Goal: Information Seeking & Learning: Understand process/instructions

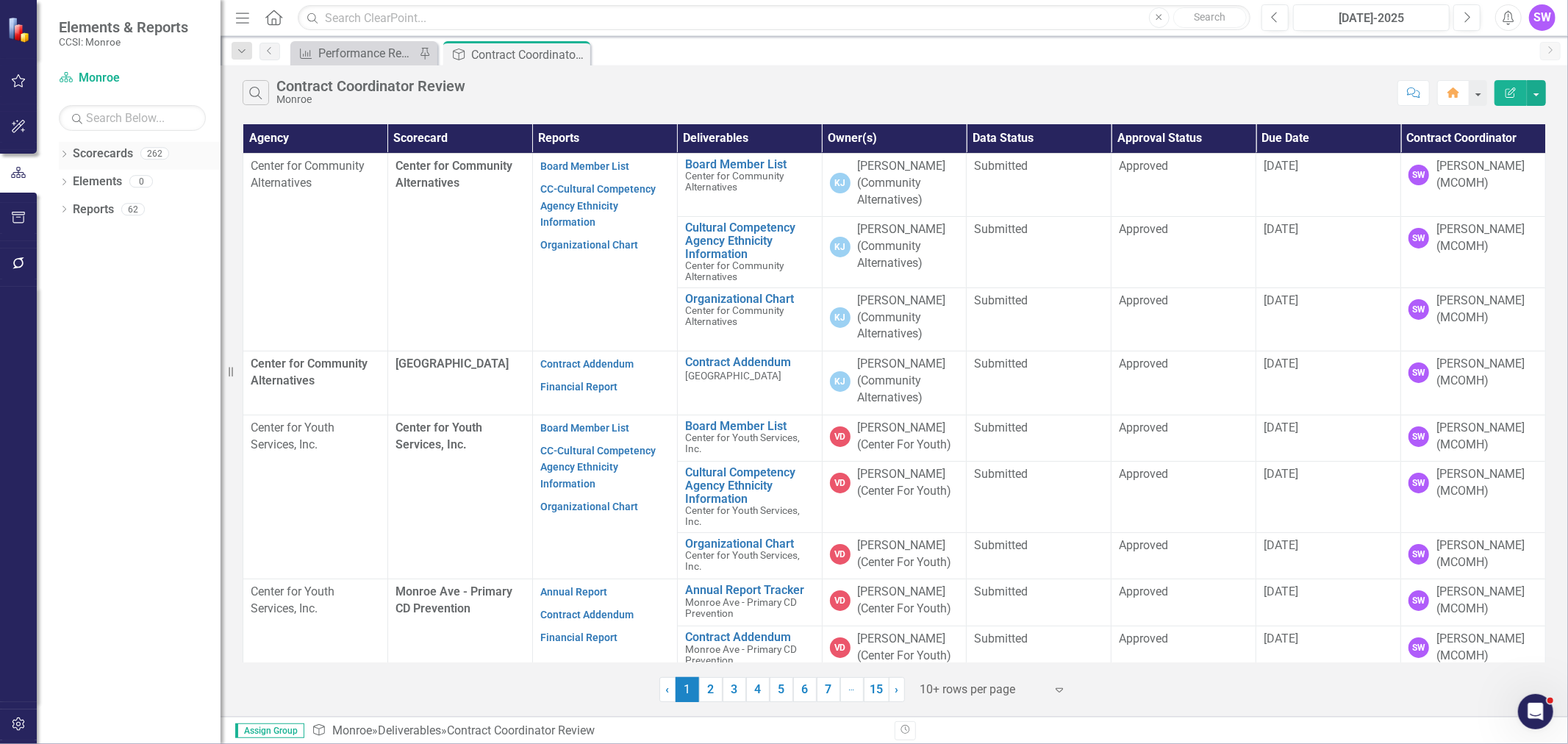
click at [62, 156] on icon "Dropdown" at bounding box center [64, 155] width 11 height 8
click at [69, 180] on icon "Dropdown" at bounding box center [71, 181] width 11 height 9
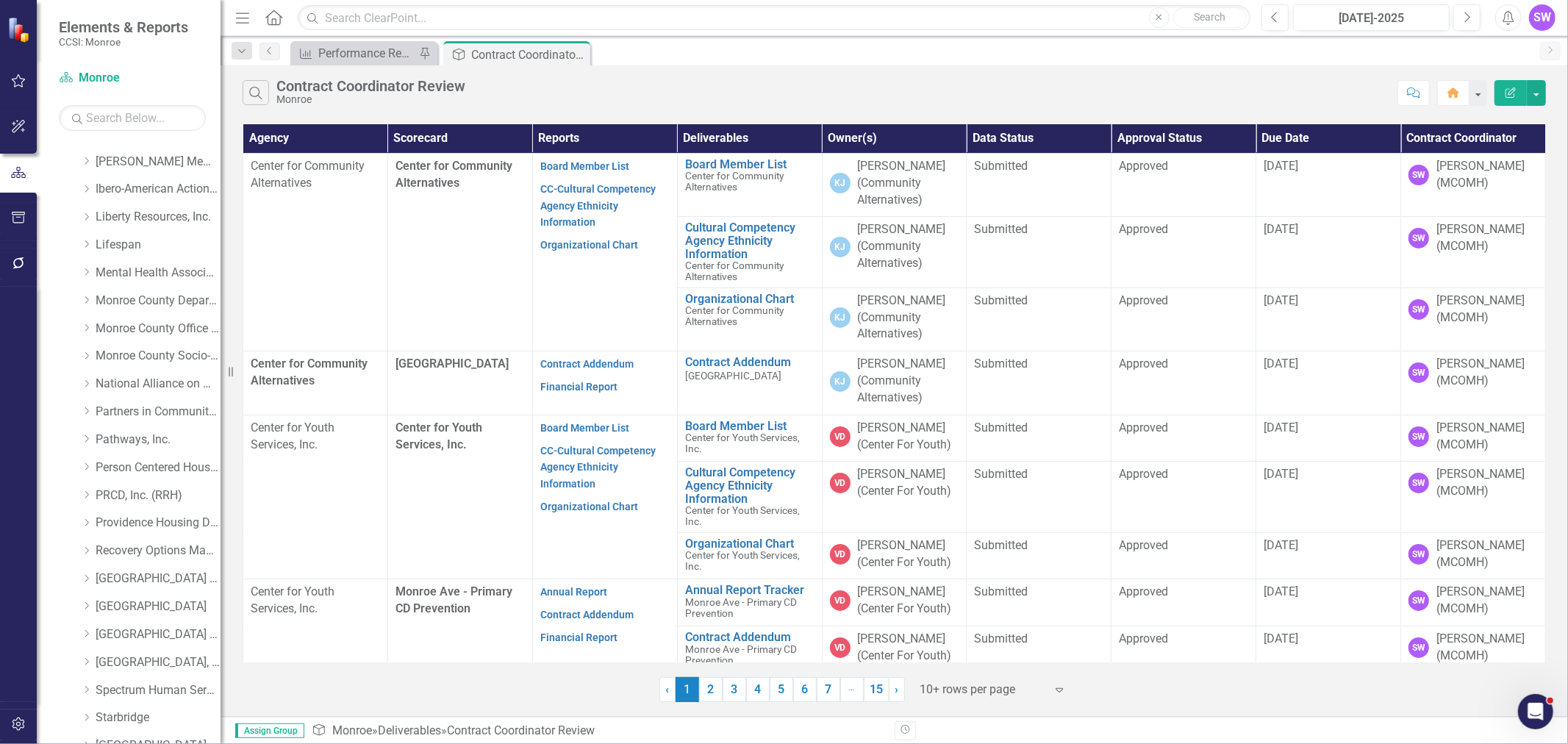
scroll to position [678, 0]
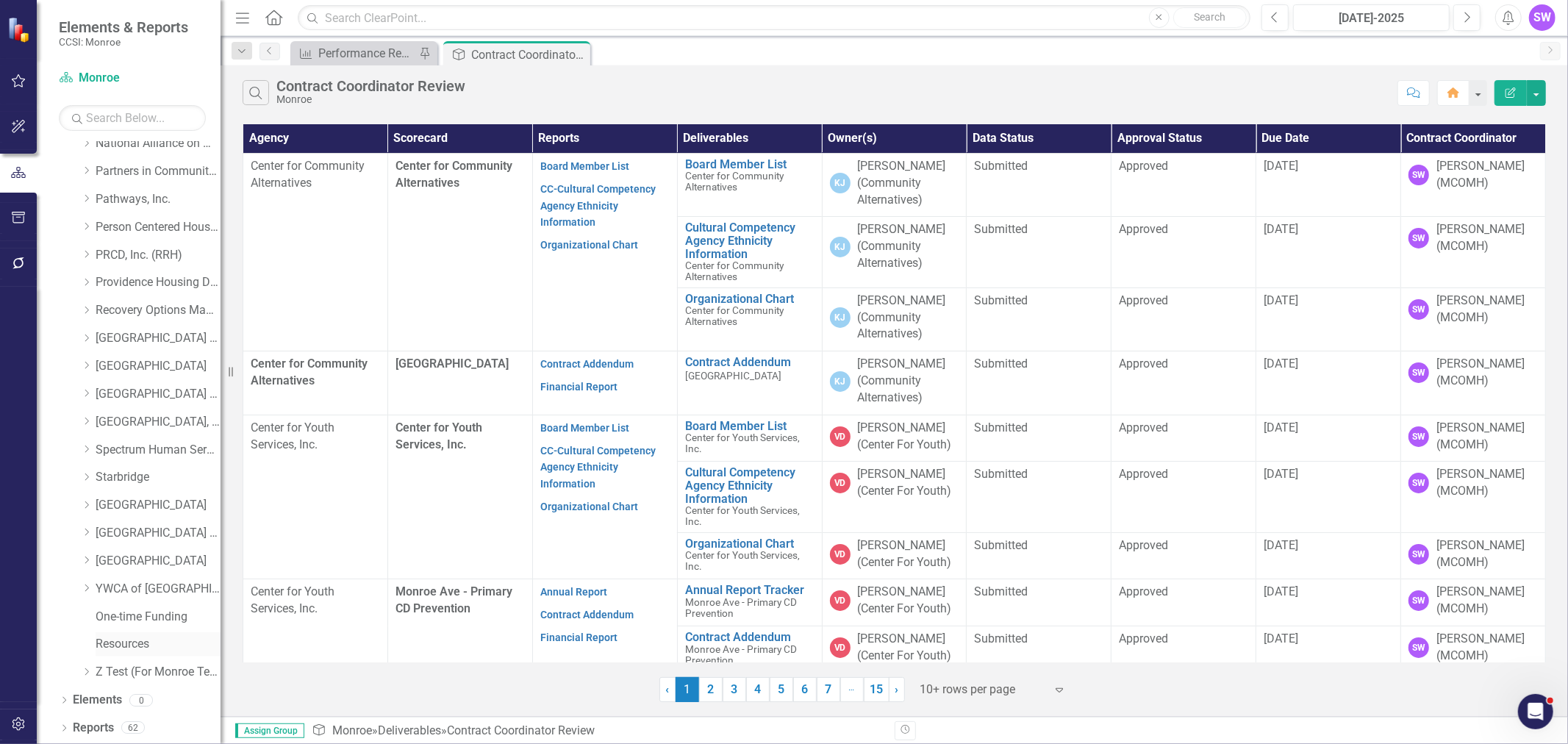
click at [133, 643] on link "Resources" at bounding box center [158, 644] width 125 height 17
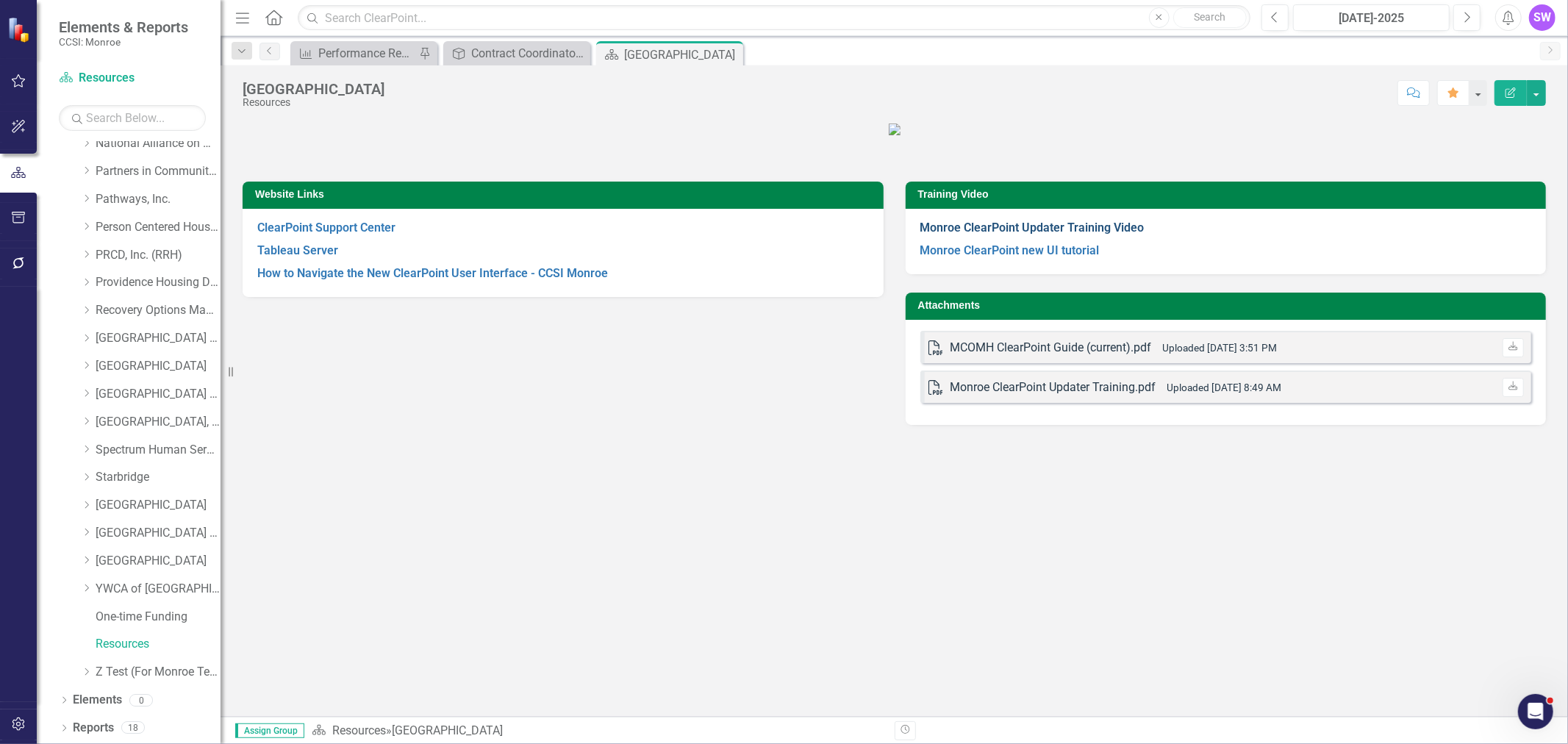
click at [1098, 235] on strong "Monroe ClearPoint Updater Training Video" at bounding box center [1032, 227] width 224 height 14
click at [1025, 258] on strong "Monroe ClearPoint new UI tutorial" at bounding box center [1010, 250] width 179 height 14
click at [1075, 235] on strong "Monroe ClearPoint Updater Training Video" at bounding box center [1032, 227] width 224 height 14
click at [1236, 138] on figure at bounding box center [894, 129] width 1303 height 17
click at [556, 425] on div "Website Links ClearPoint Support Center Tableau Server How to Navigate the New …" at bounding box center [895, 294] width 1326 height 261
